Goal: Information Seeking & Learning: Learn about a topic

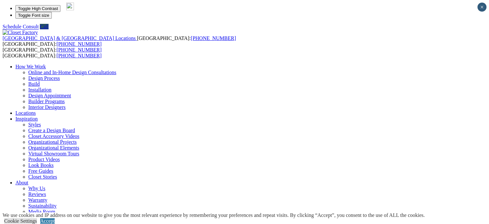
scroll to position [6, 0]
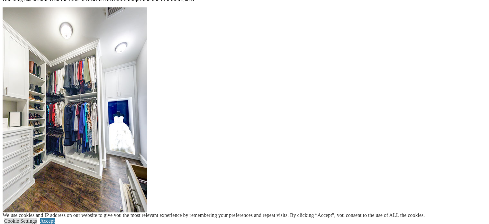
scroll to position [832, 0]
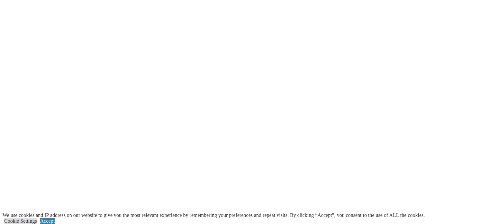
scroll to position [1171, 0]
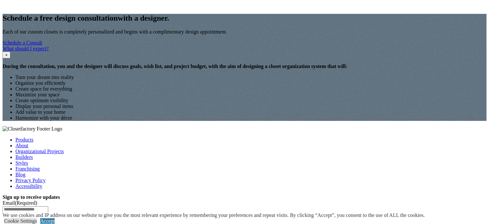
scroll to position [845, 0]
